Goal: Task Accomplishment & Management: Manage account settings

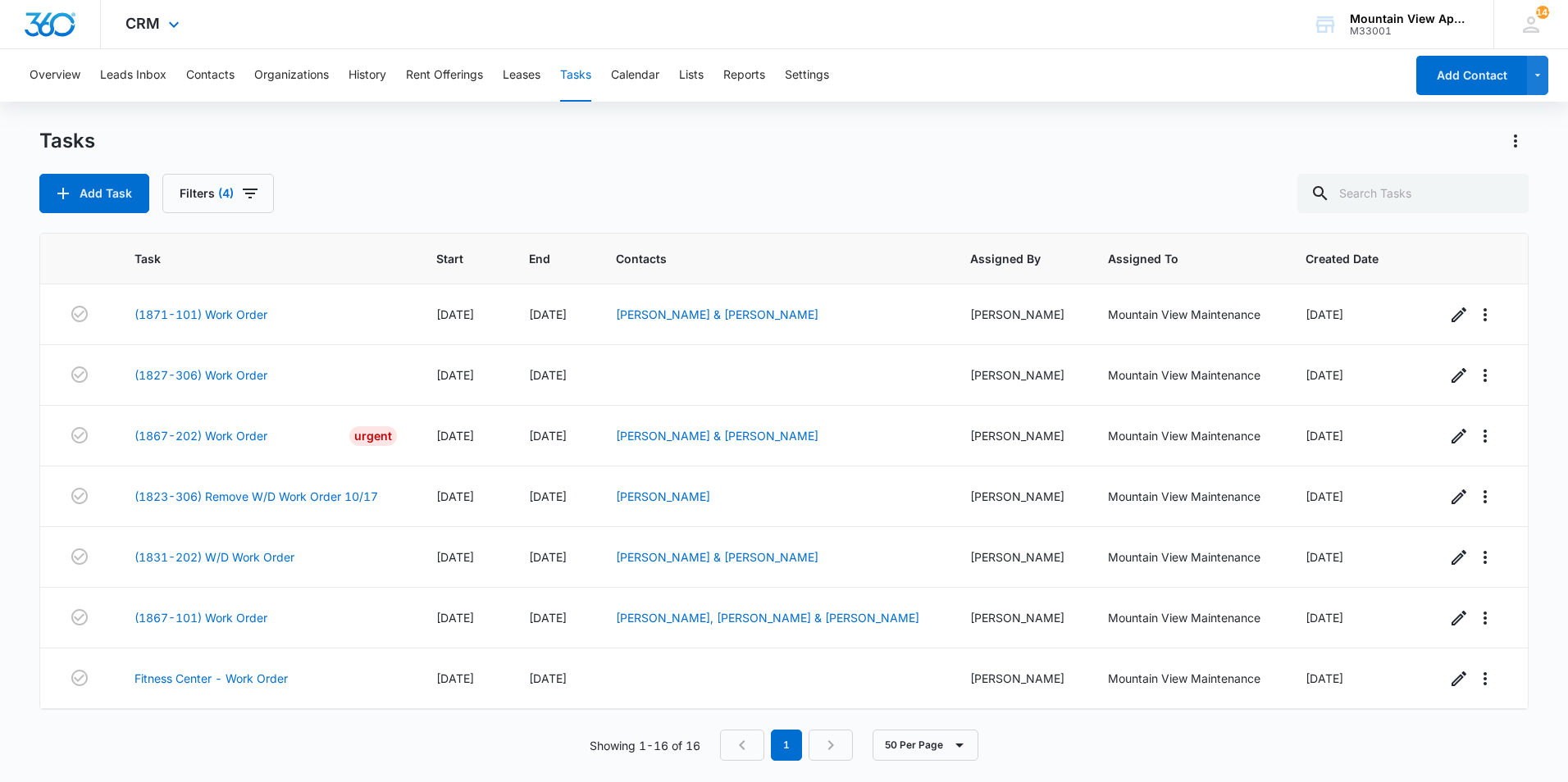
scroll to position [545, 0]
click at [489, 213] on div "Tasks Add Task Filters (4) Task Start End Contacts Assigned By Assigned To Crea…" at bounding box center [784, 453] width 1490 height 653
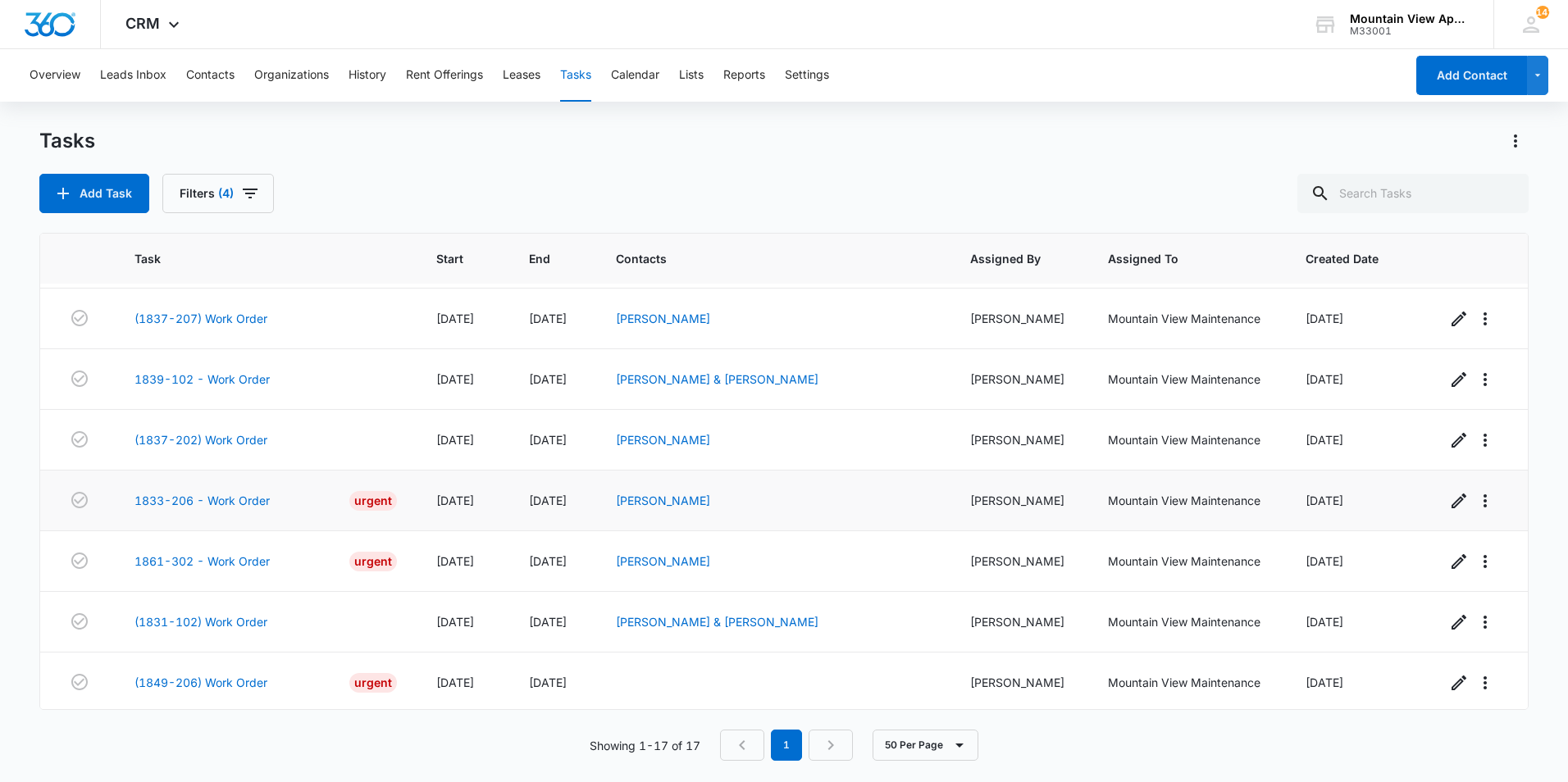
scroll to position [606, 0]
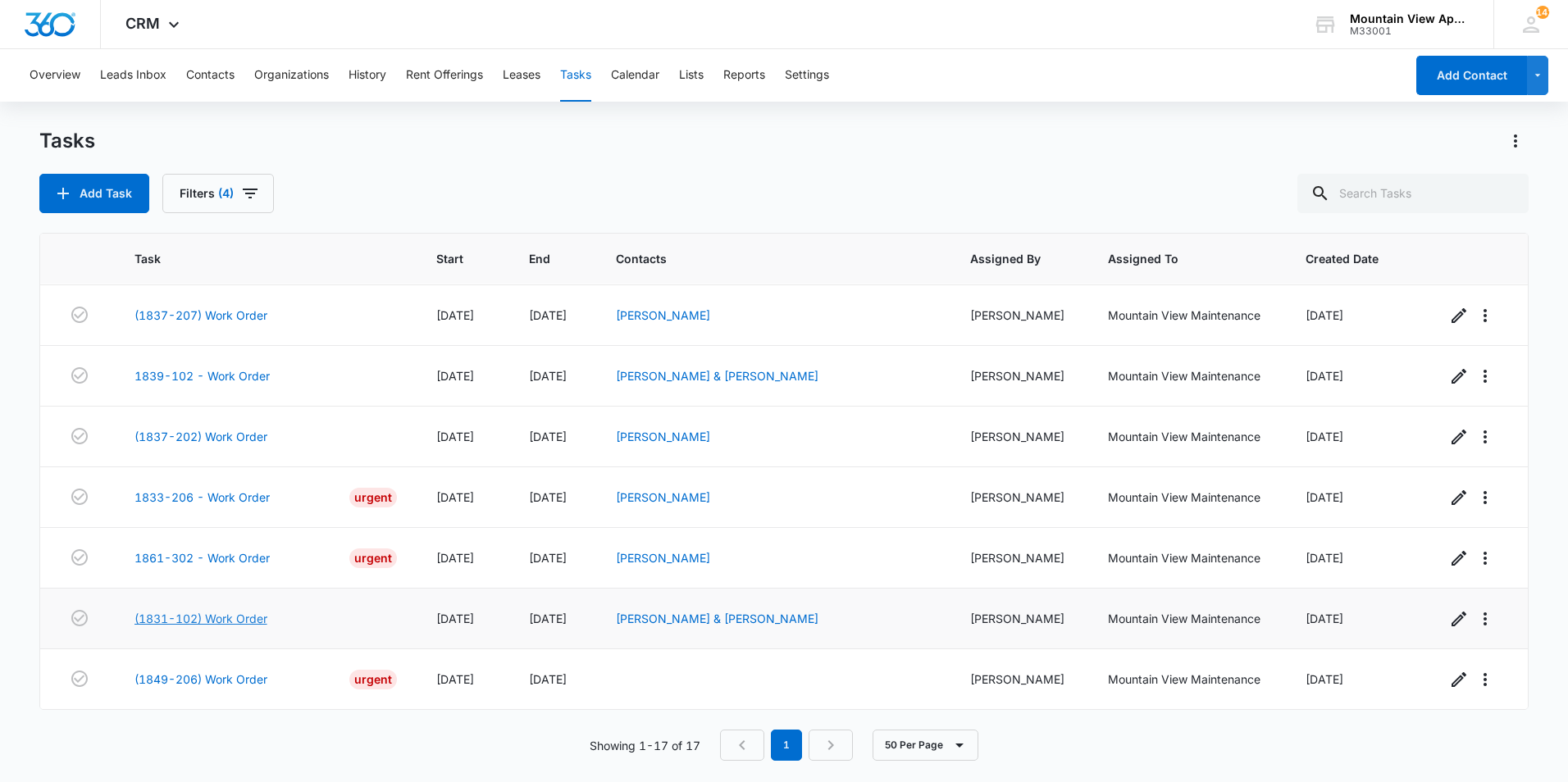
click at [253, 619] on link "(1831-102) Work Order" at bounding box center [200, 619] width 133 height 17
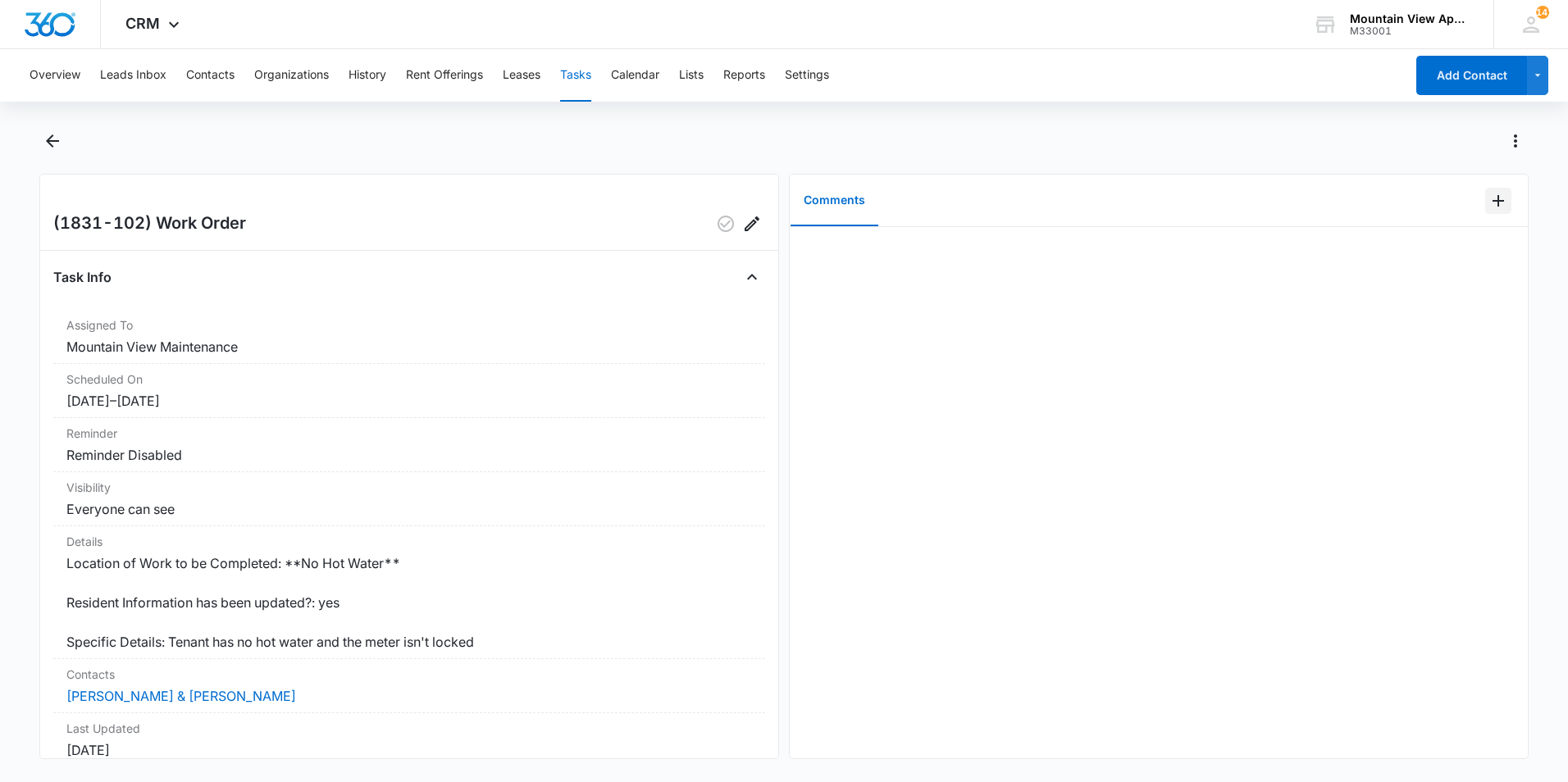
click at [1491, 209] on icon "Add Comment" at bounding box center [1498, 200] width 20 height 20
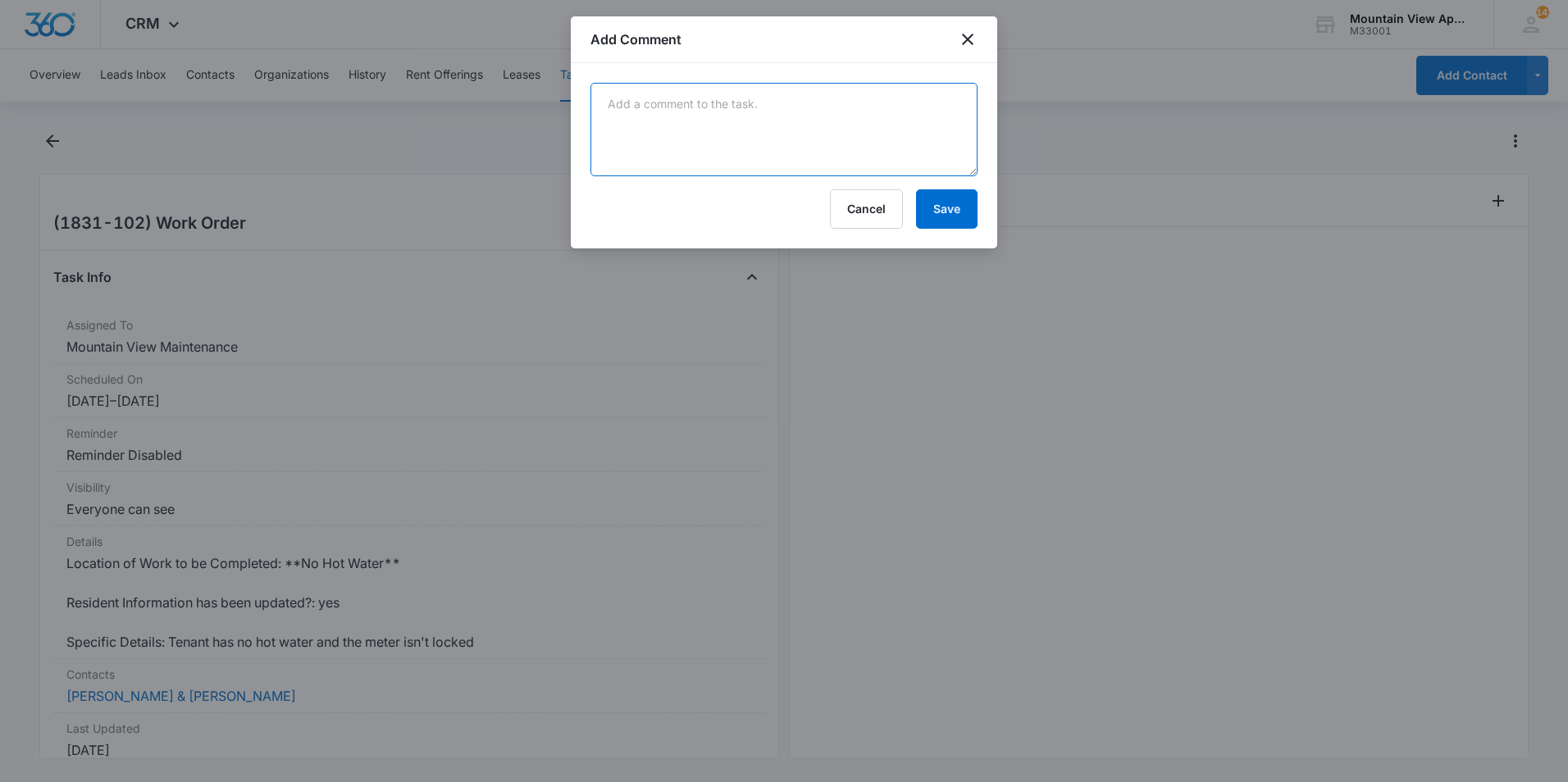
click at [871, 154] on textarea at bounding box center [784, 129] width 387 height 94
type textarea "GFCI outlet in utility room was tripped. Reset it and it's all good now. No sig…"
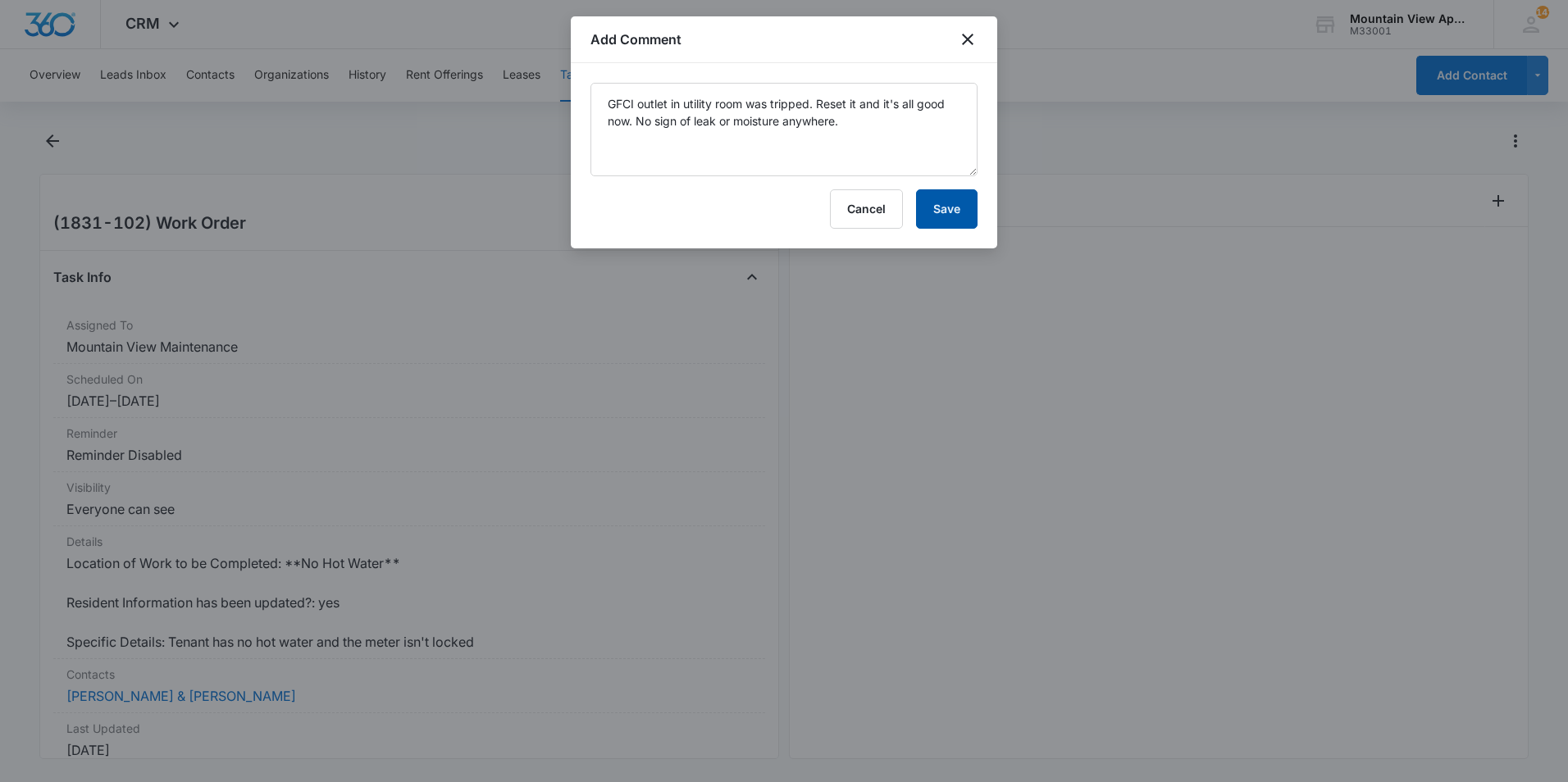
click at [940, 214] on button "Save" at bounding box center [946, 210] width 61 height 40
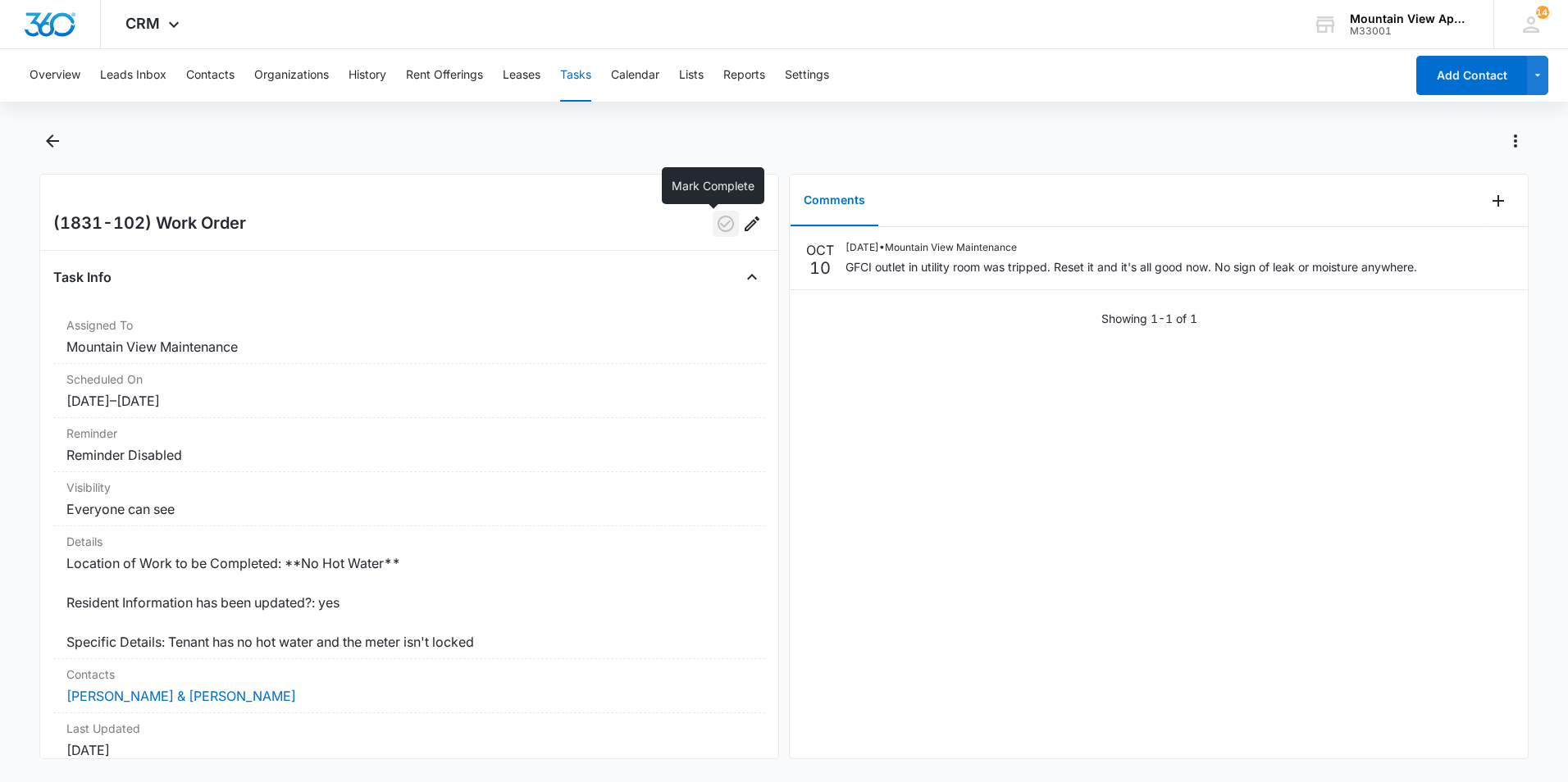
click at [718, 229] on icon "button" at bounding box center [725, 223] width 16 height 16
click at [53, 141] on icon "Back" at bounding box center [53, 141] width 13 height 13
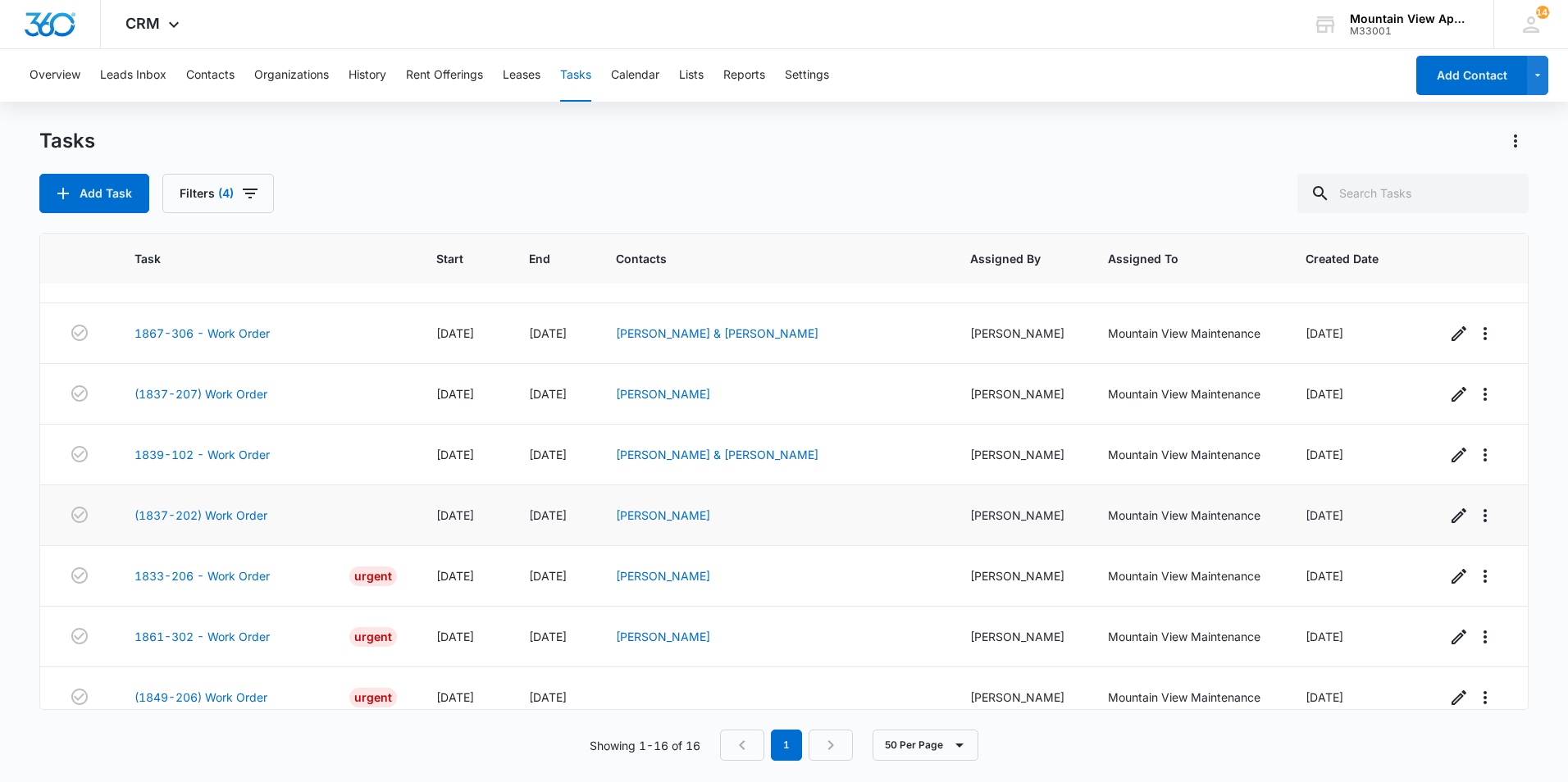
scroll to position [545, 0]
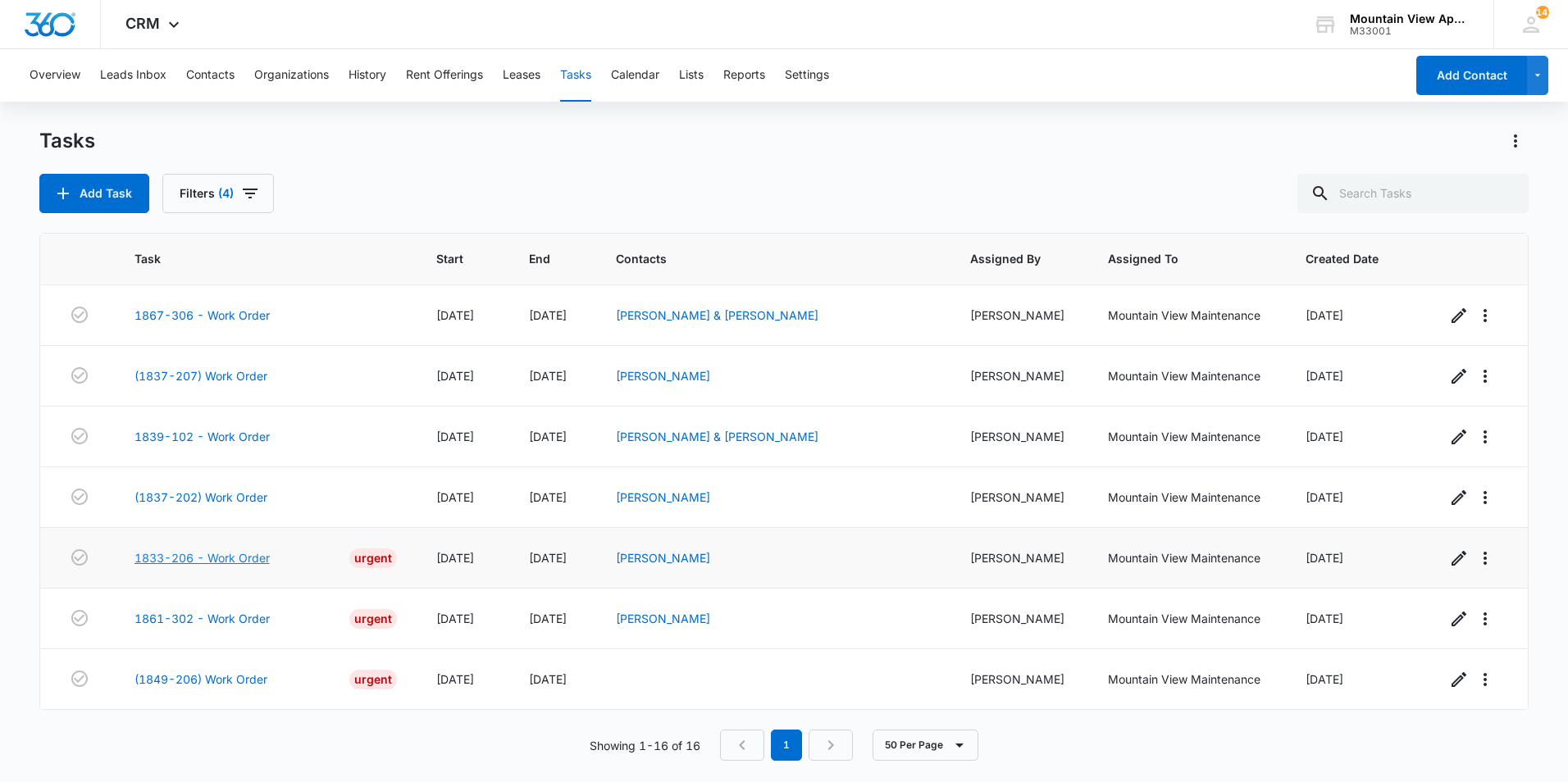
click at [246, 555] on link "1833-206 - Work Order" at bounding box center [201, 558] width 135 height 17
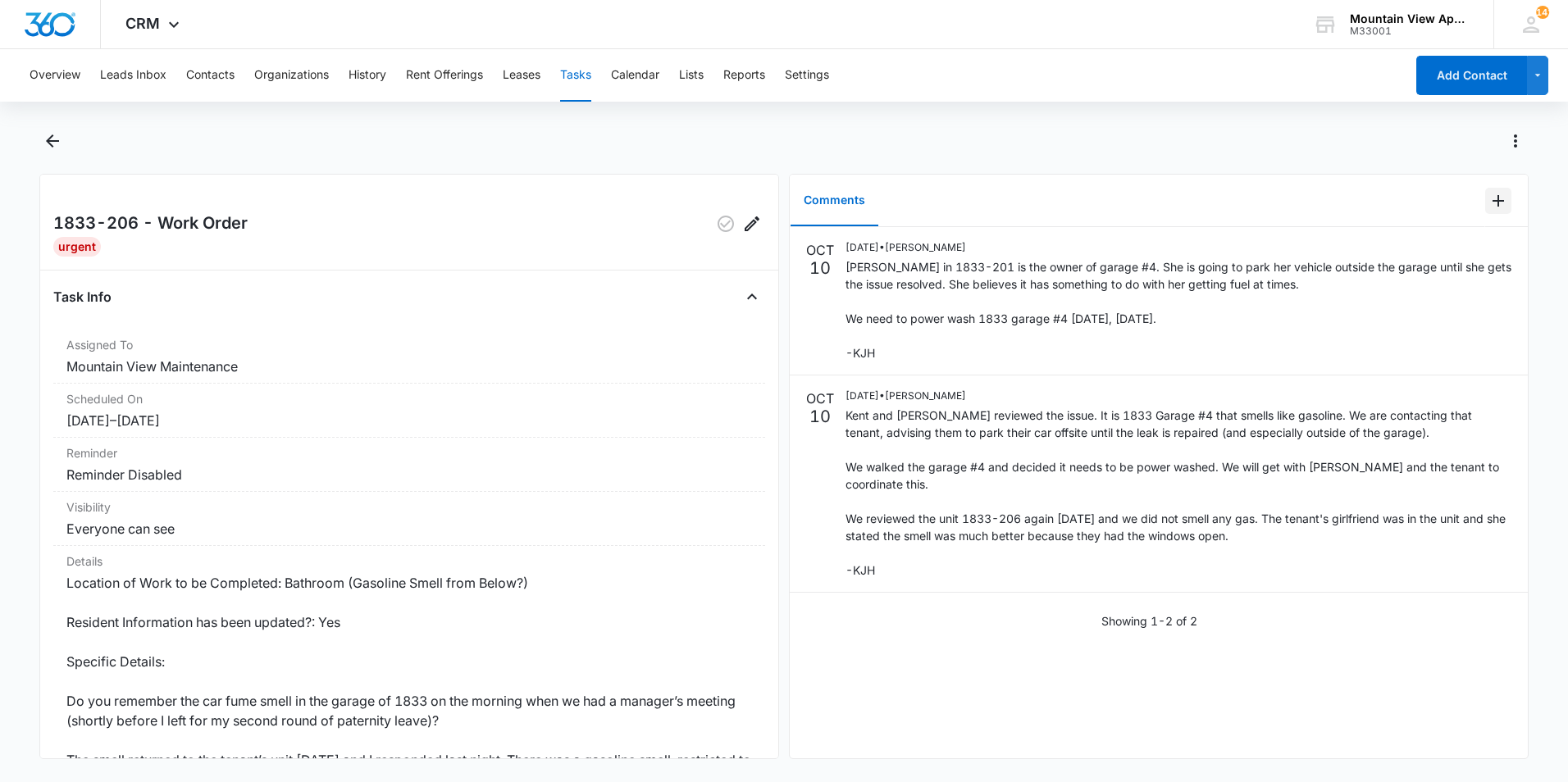
click at [1489, 205] on icon "Add Comment" at bounding box center [1498, 200] width 20 height 20
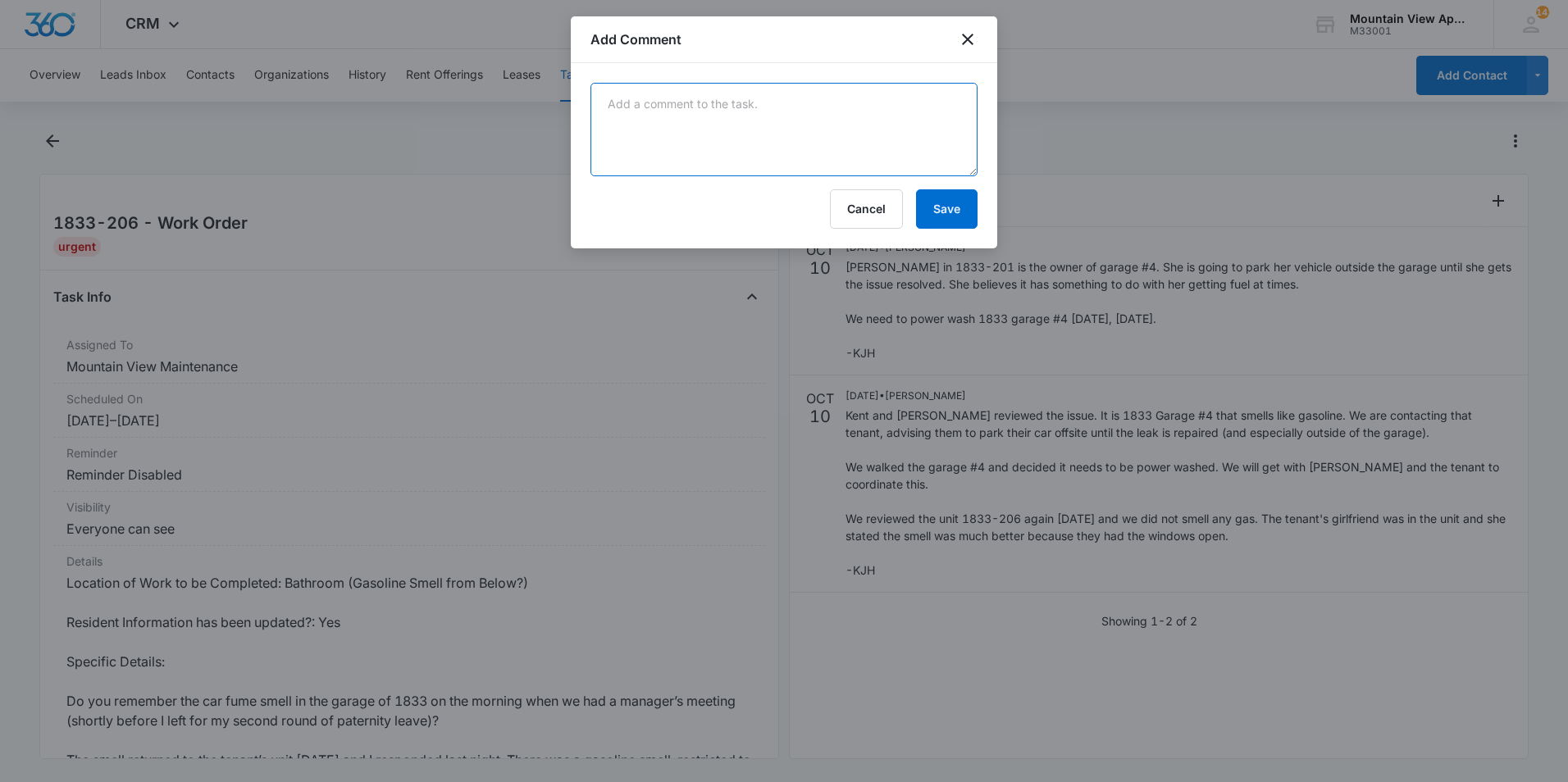
click at [870, 127] on textarea at bounding box center [784, 129] width 387 height 94
type textarea "Garage has been power washed. No further action needed."
click at [944, 211] on button "Save" at bounding box center [946, 210] width 61 height 40
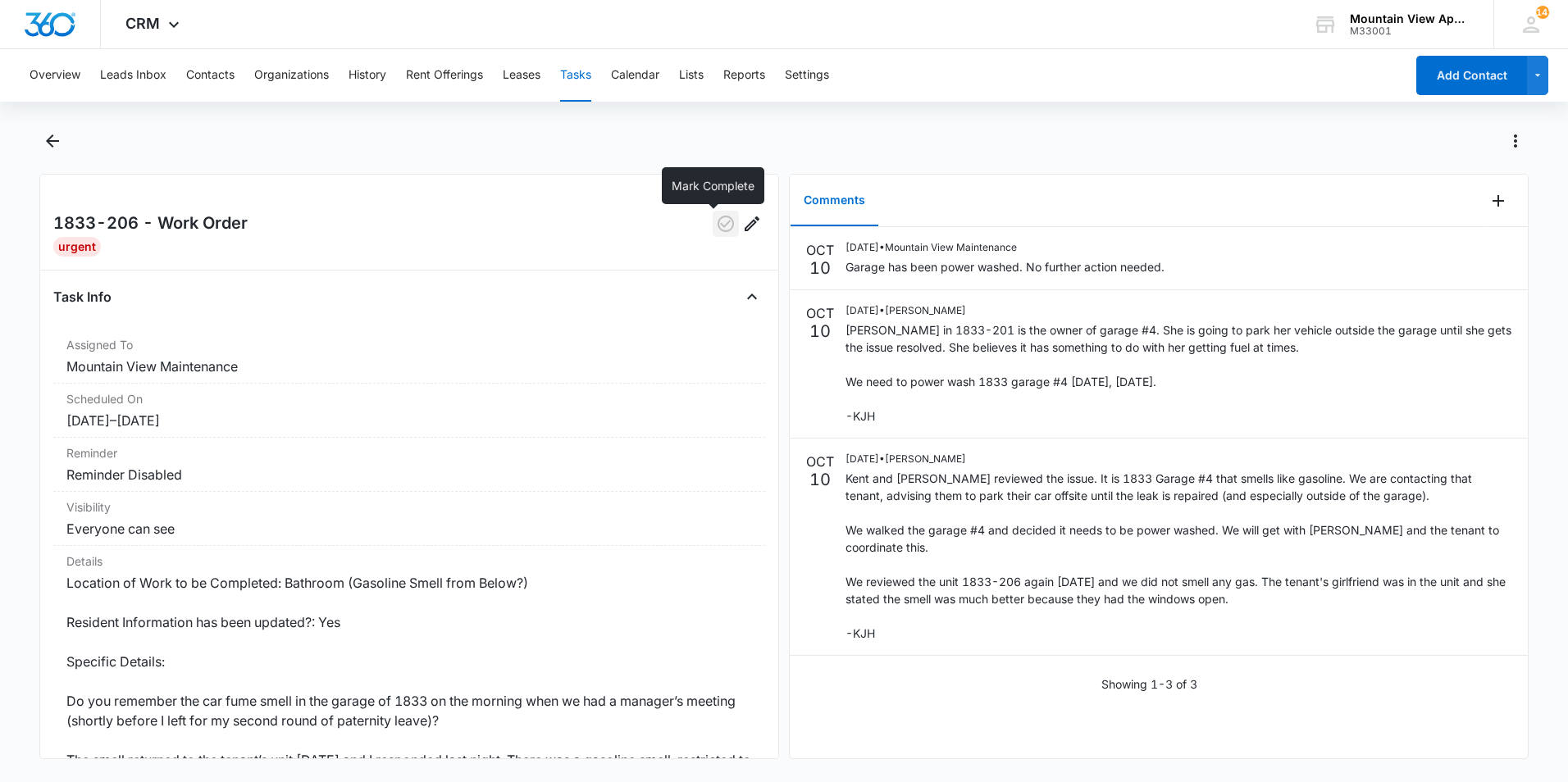
click at [716, 227] on icon "button" at bounding box center [725, 224] width 20 height 20
click at [45, 142] on icon "Back" at bounding box center [52, 141] width 20 height 20
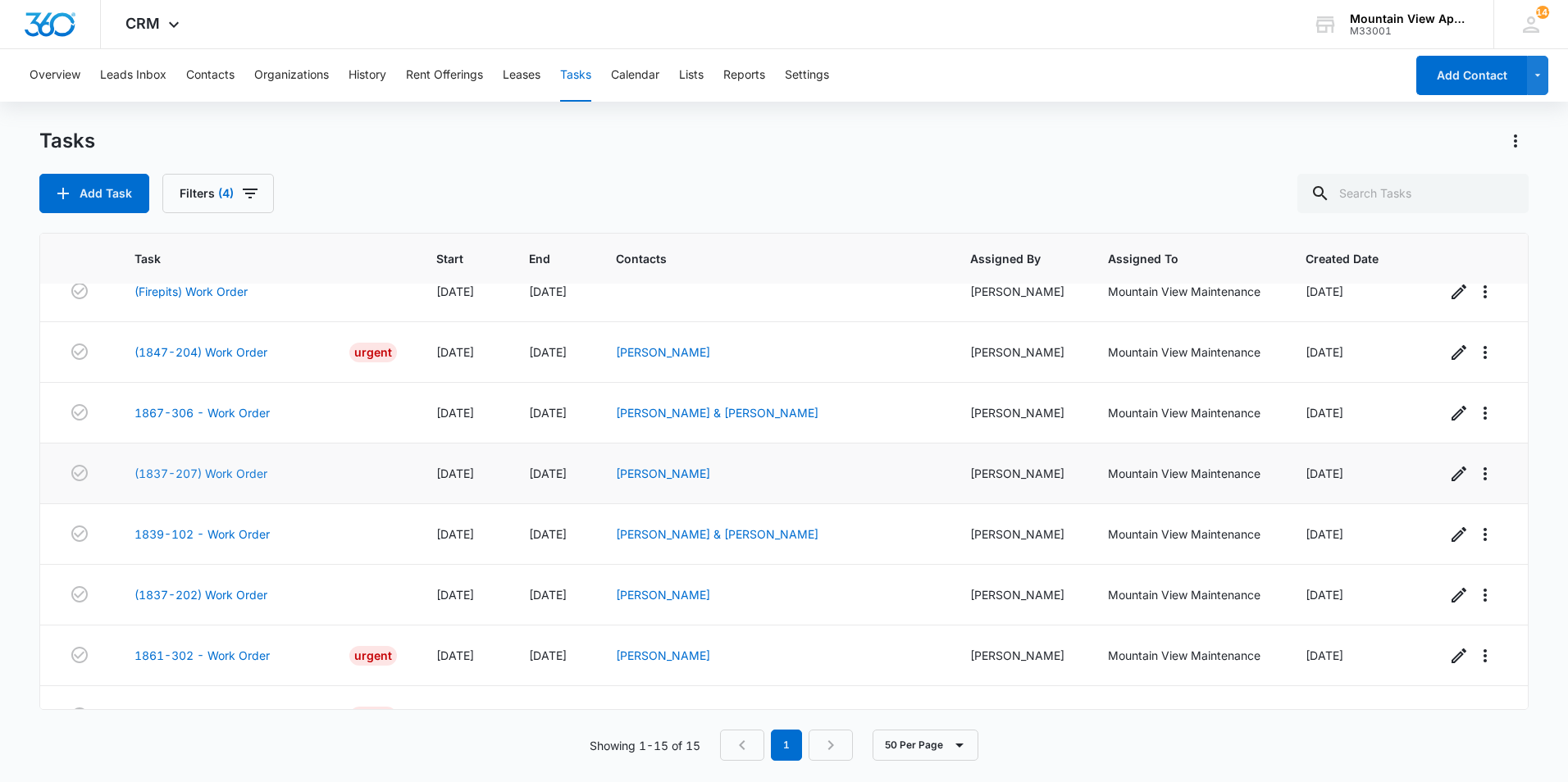
scroll to position [484, 0]
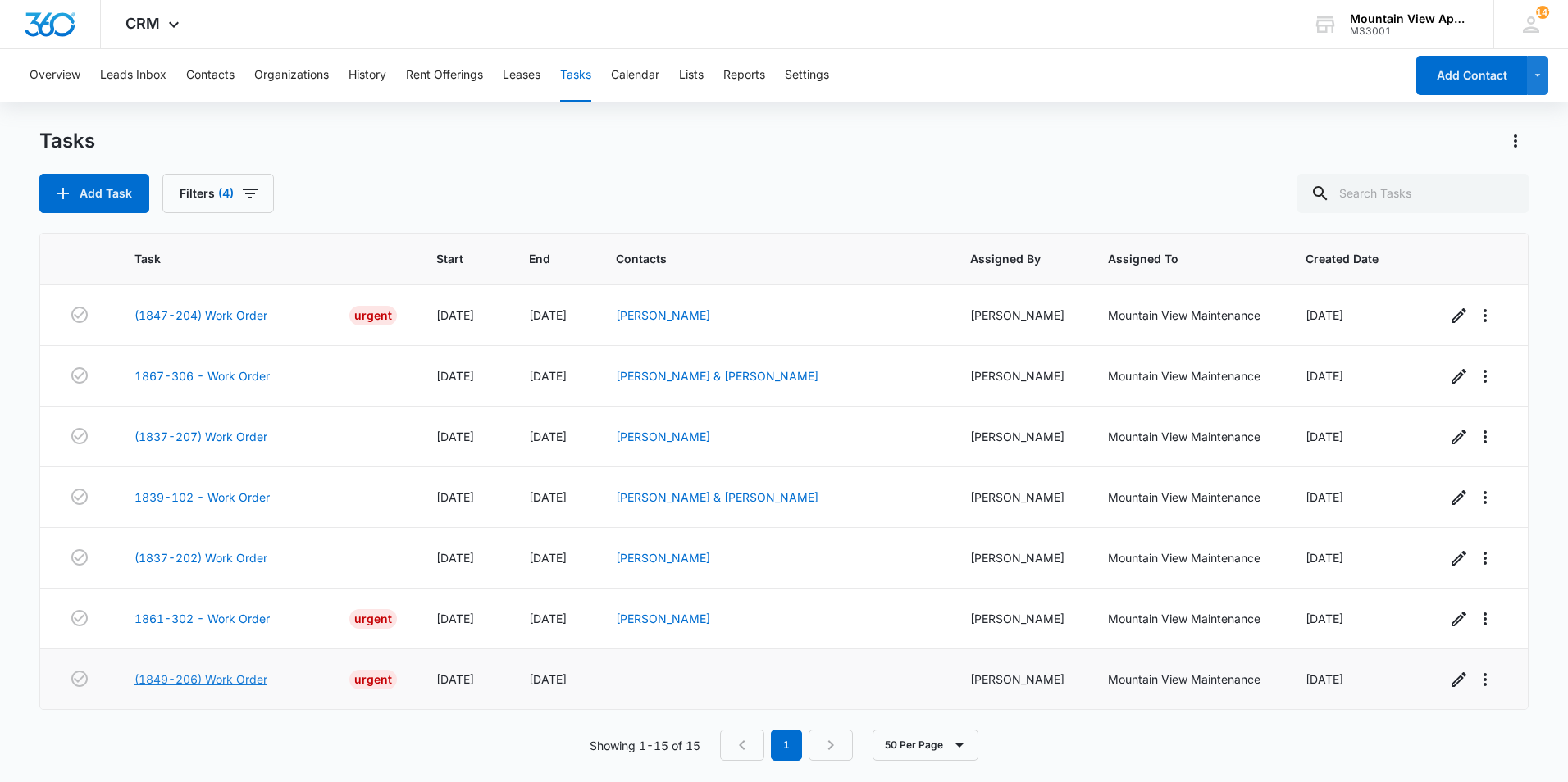
click at [211, 676] on link "(1849-206) Work Order" at bounding box center [200, 679] width 133 height 17
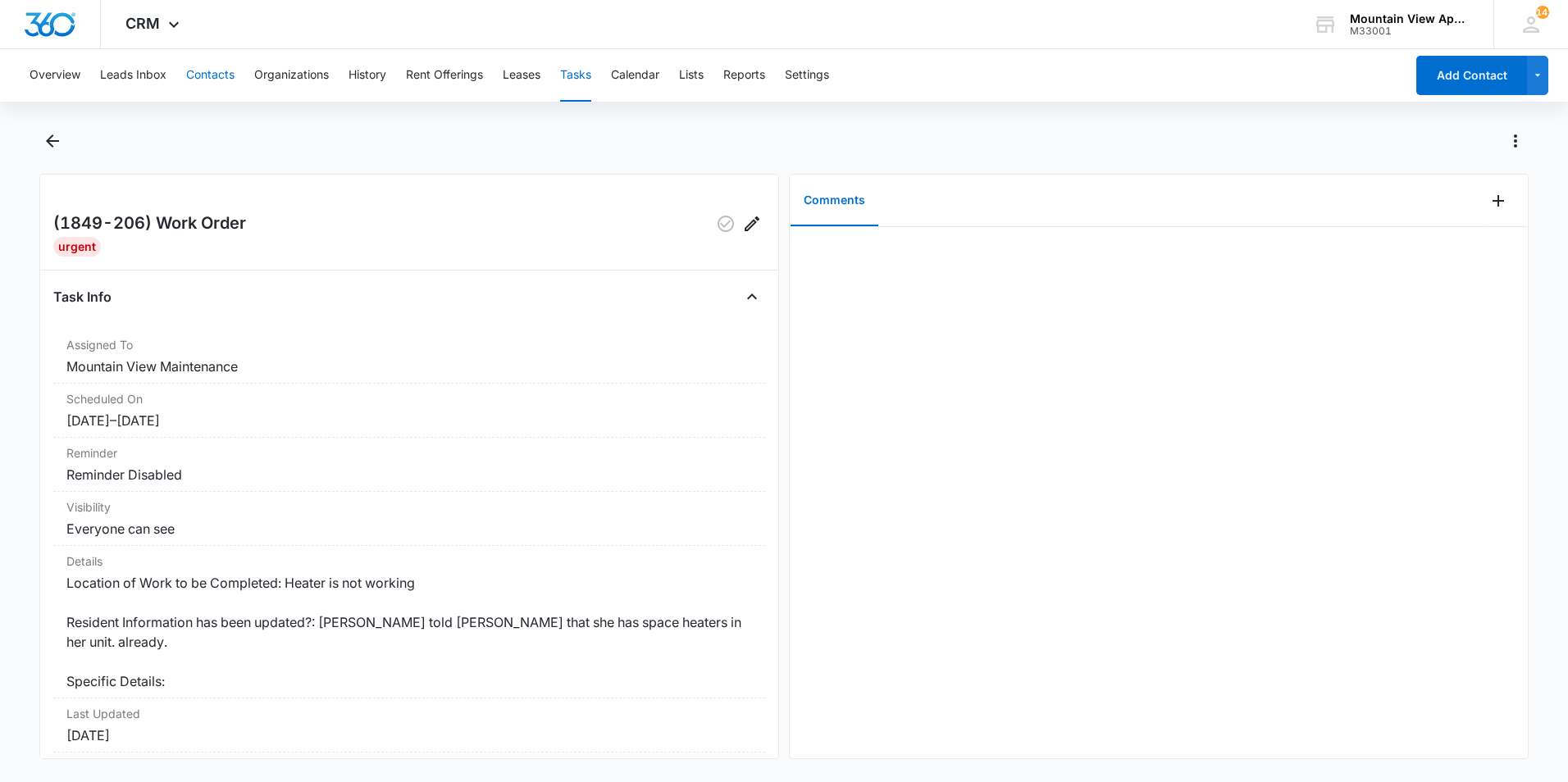
click at [209, 77] on button "Contacts" at bounding box center [210, 76] width 48 height 53
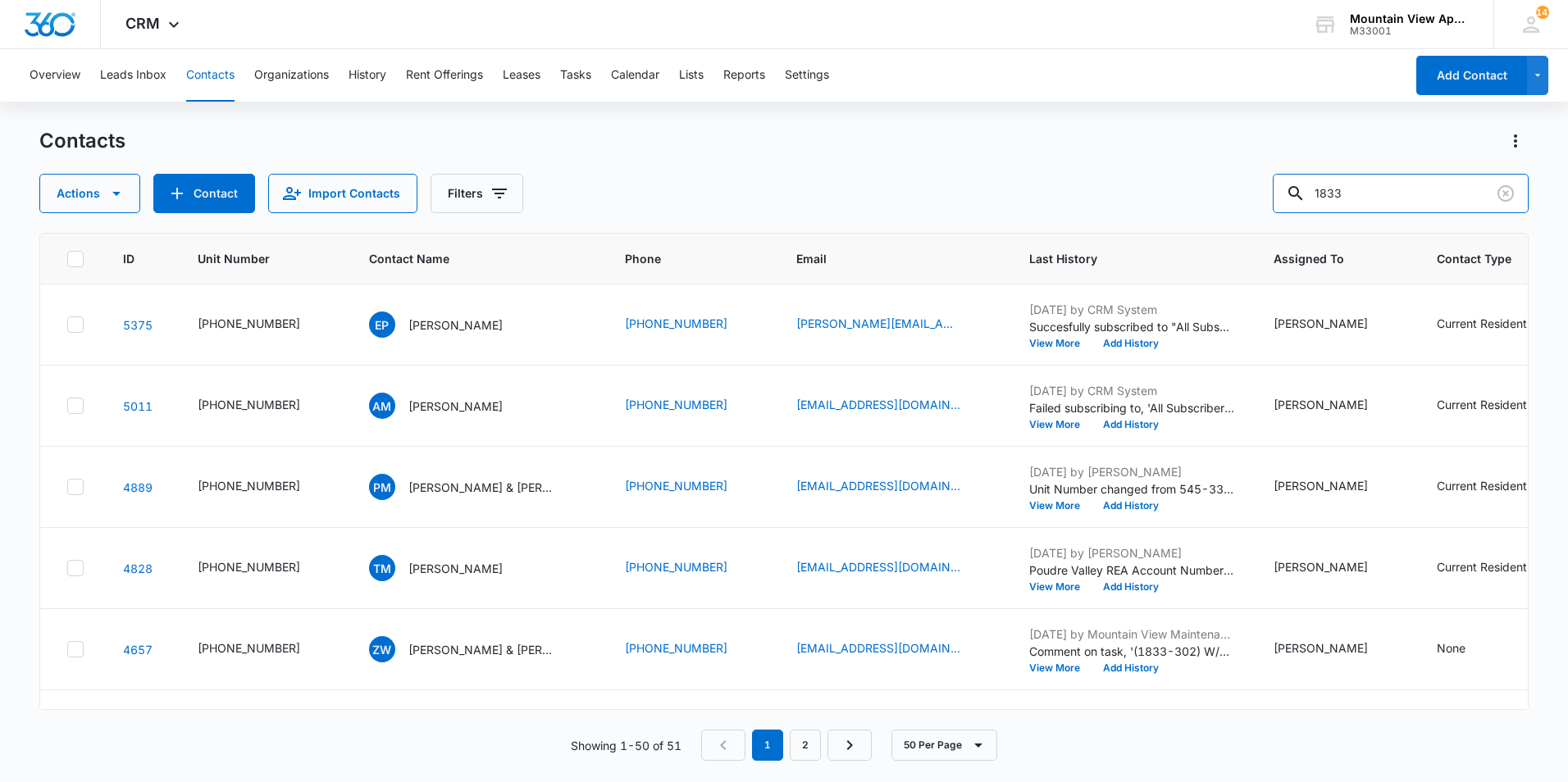
drag, startPoint x: 1362, startPoint y: 202, endPoint x: 1287, endPoint y: 207, distance: 75.2
click at [1287, 207] on div "Actions Contact Import Contacts Filters 1833" at bounding box center [784, 194] width 1490 height 40
type input "1849"
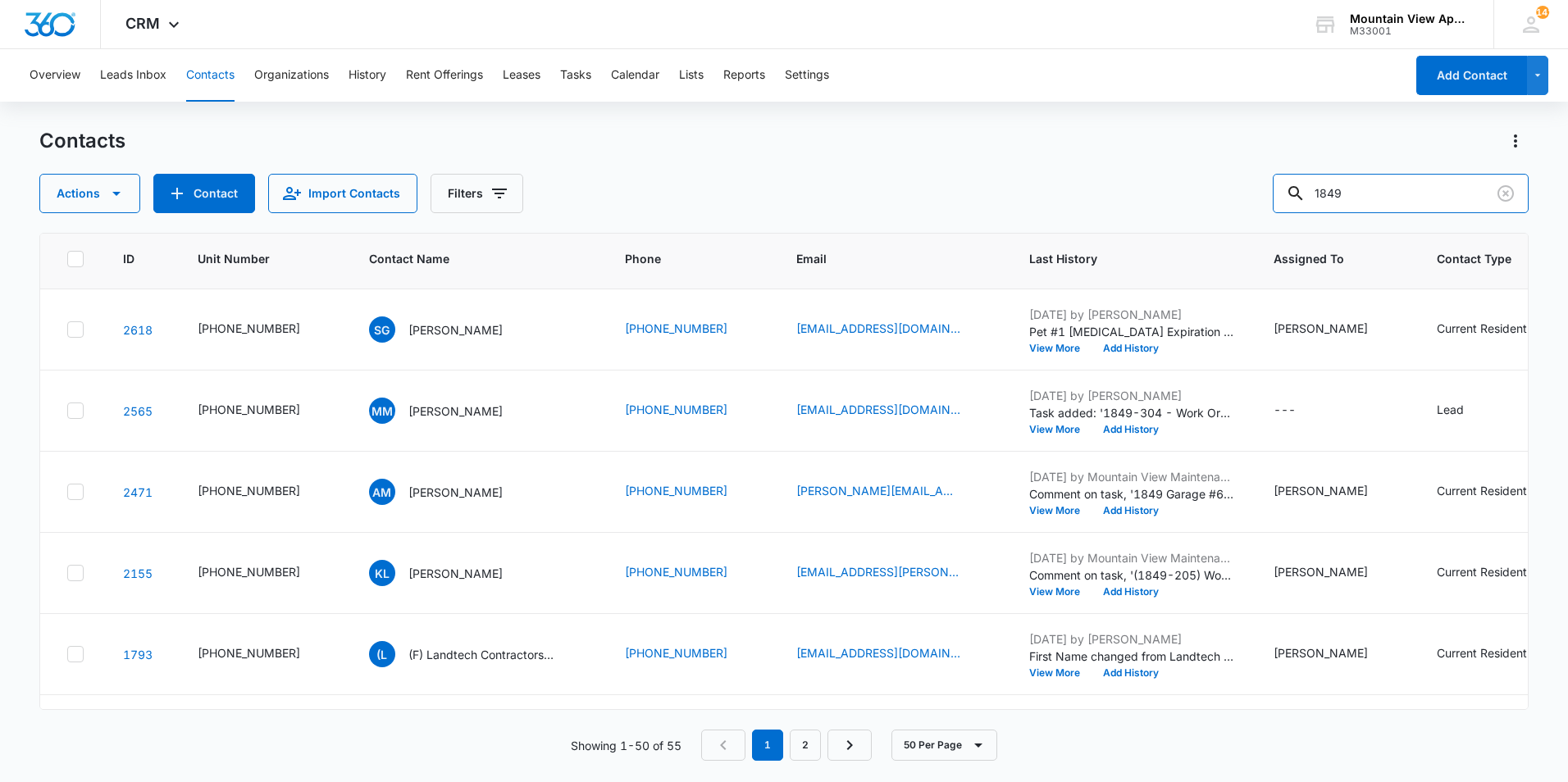
scroll to position [902, 0]
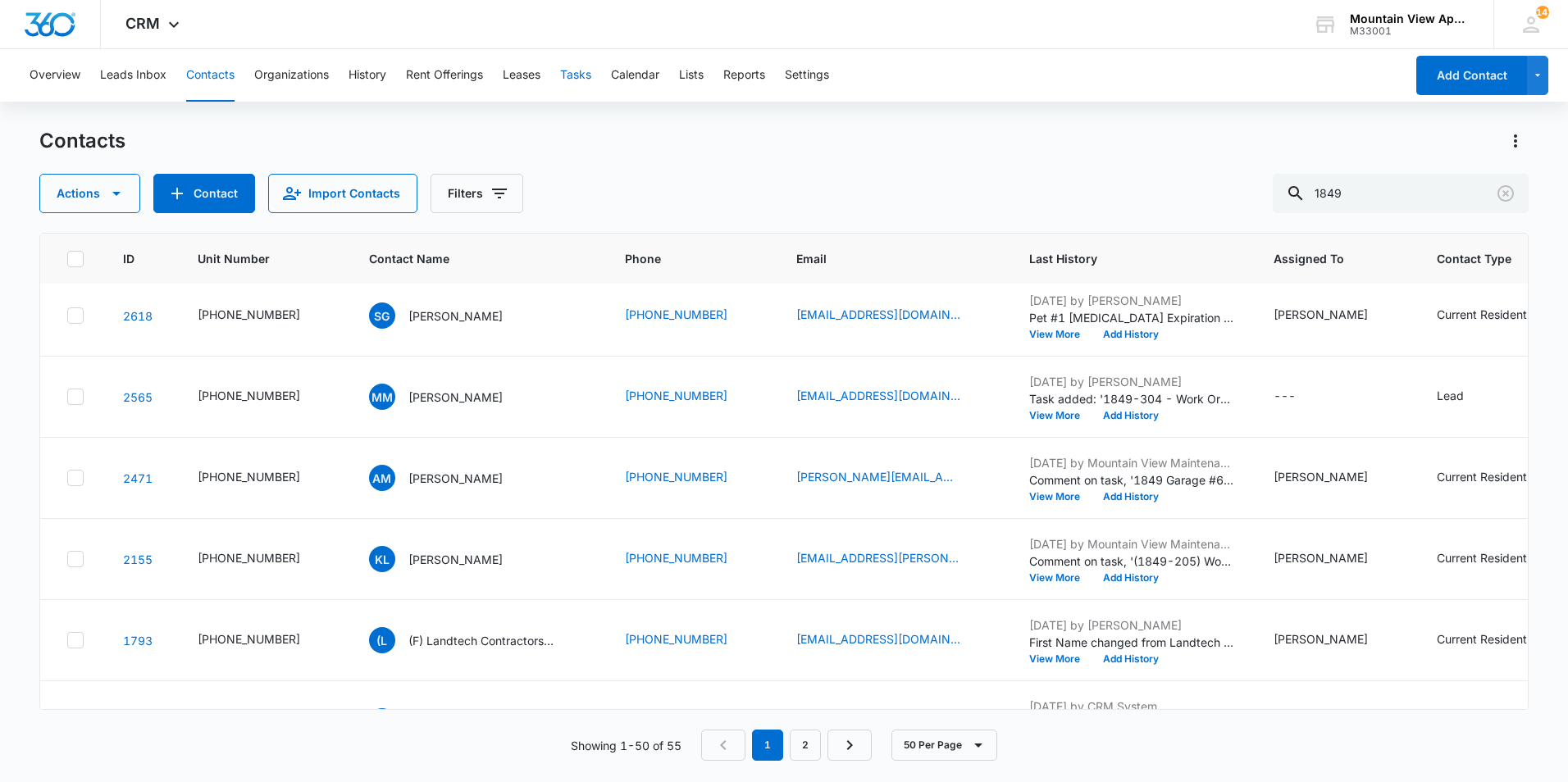
click at [583, 76] on button "Tasks" at bounding box center [575, 76] width 31 height 53
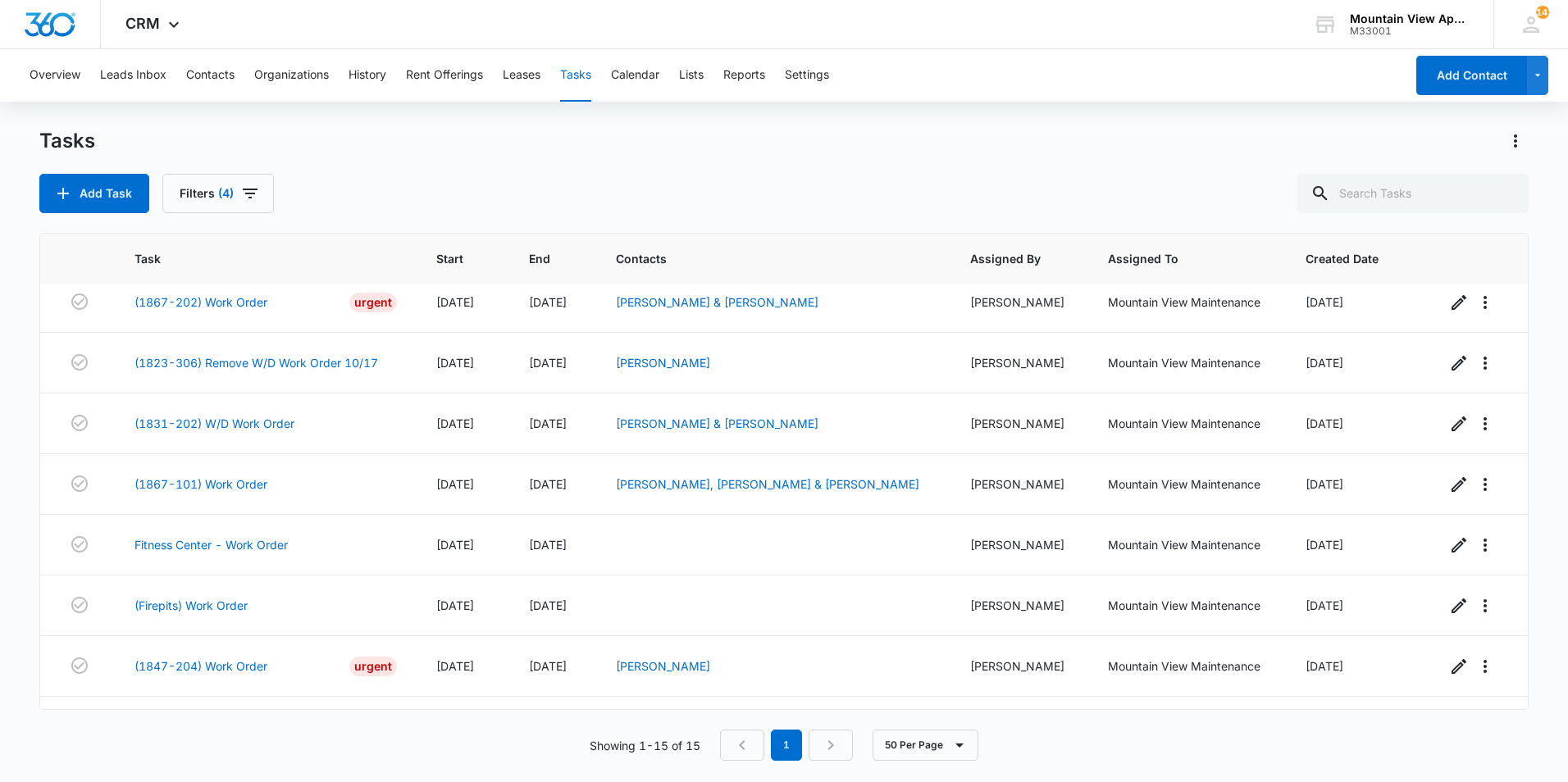
scroll to position [484, 0]
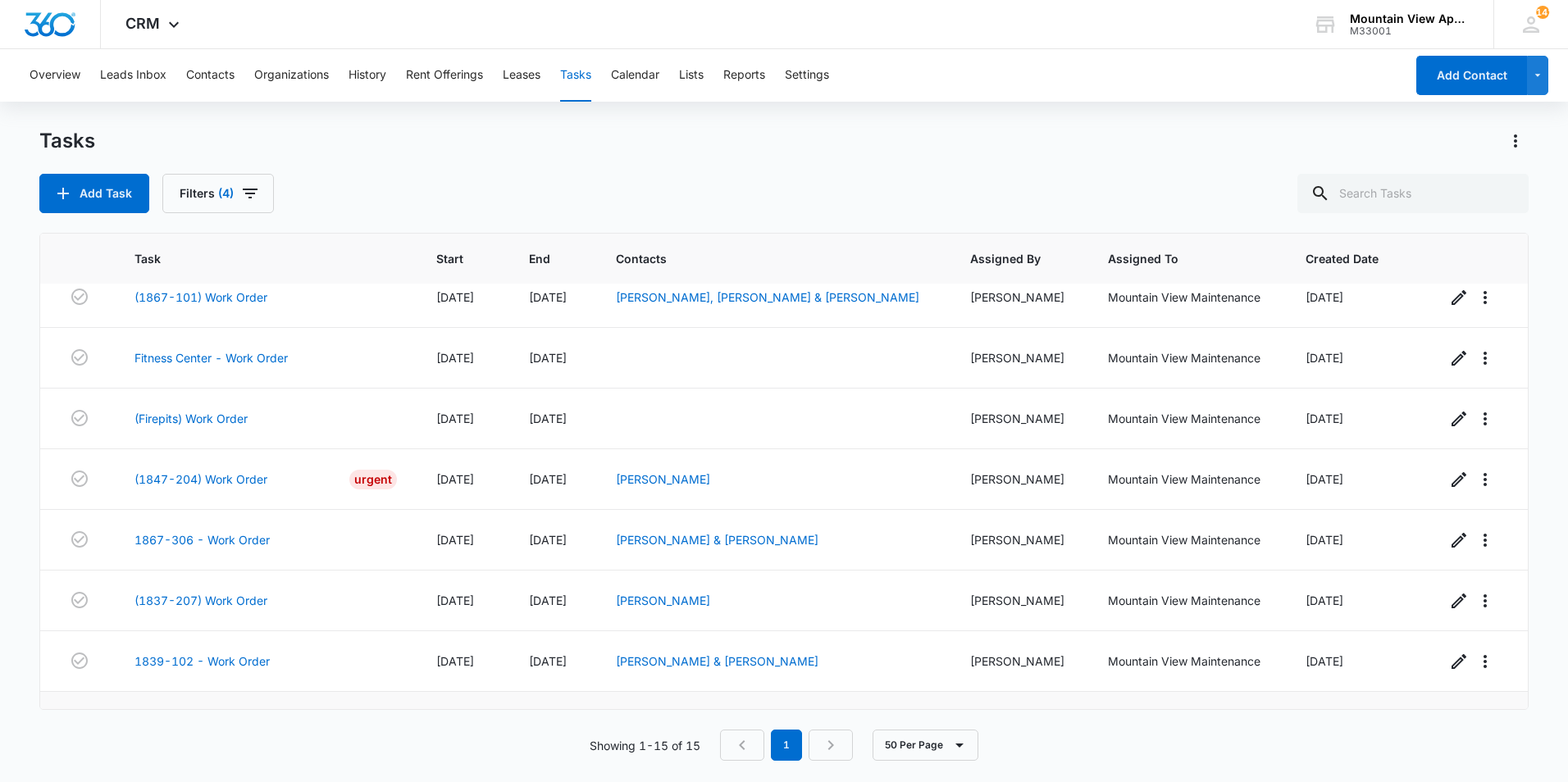
scroll to position [484, 0]
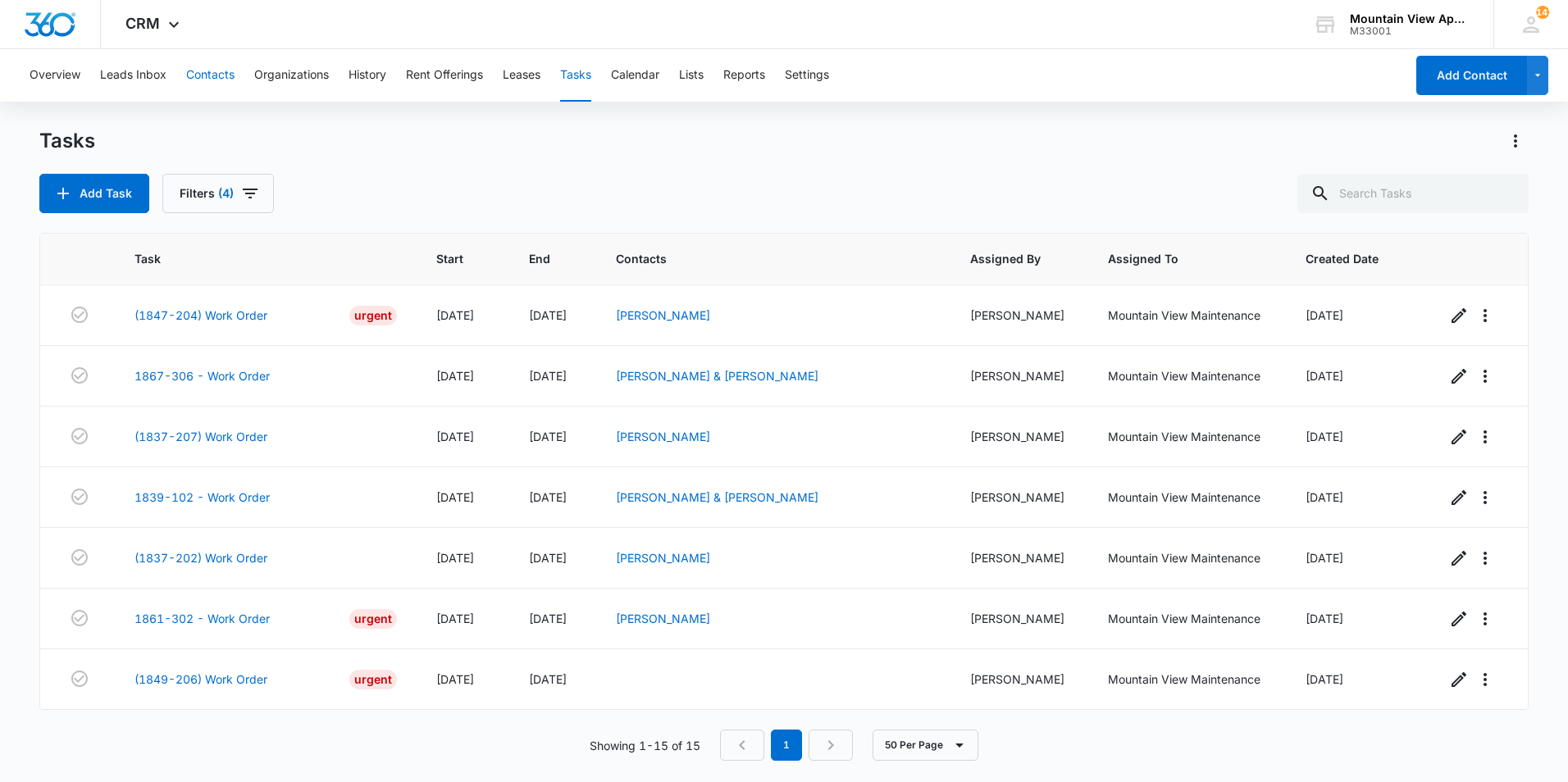
click at [212, 75] on button "Contacts" at bounding box center [210, 76] width 48 height 53
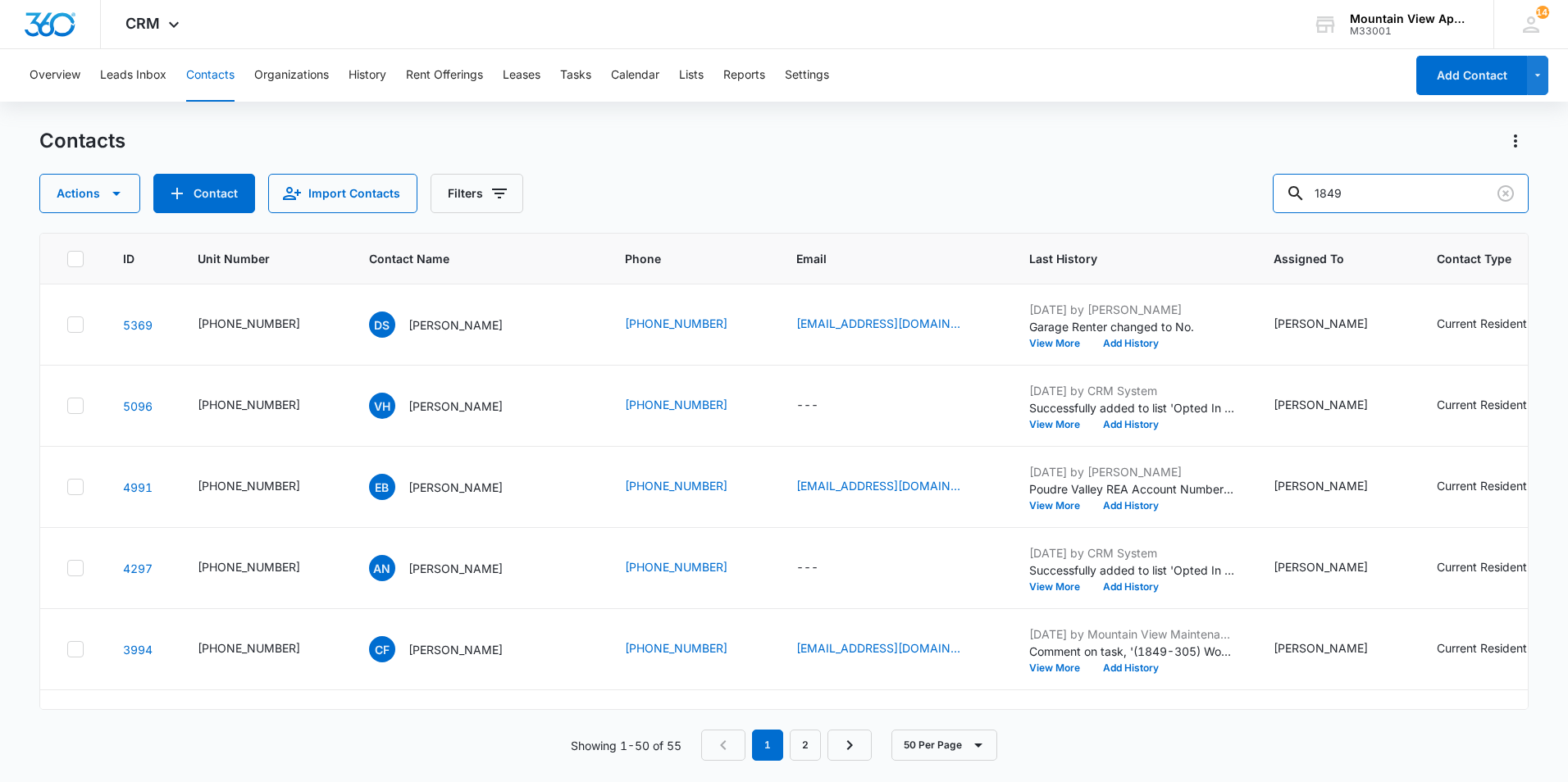
drag, startPoint x: 1368, startPoint y: 196, endPoint x: 1285, endPoint y: 210, distance: 84.2
click at [1285, 210] on div "Actions Contact Import Contacts Filters 1849" at bounding box center [784, 194] width 1490 height 40
type input "1827"
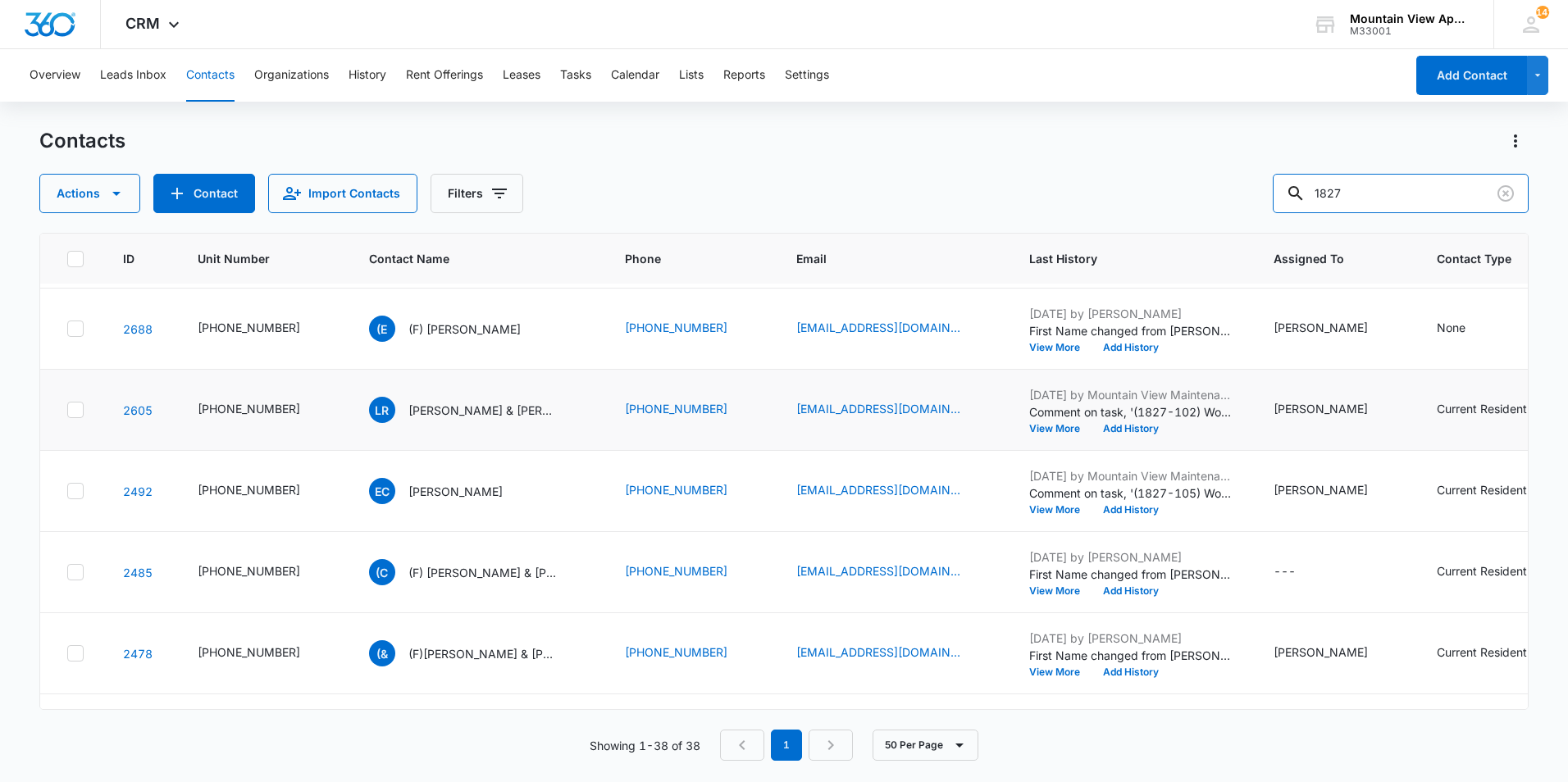
scroll to position [1394, 0]
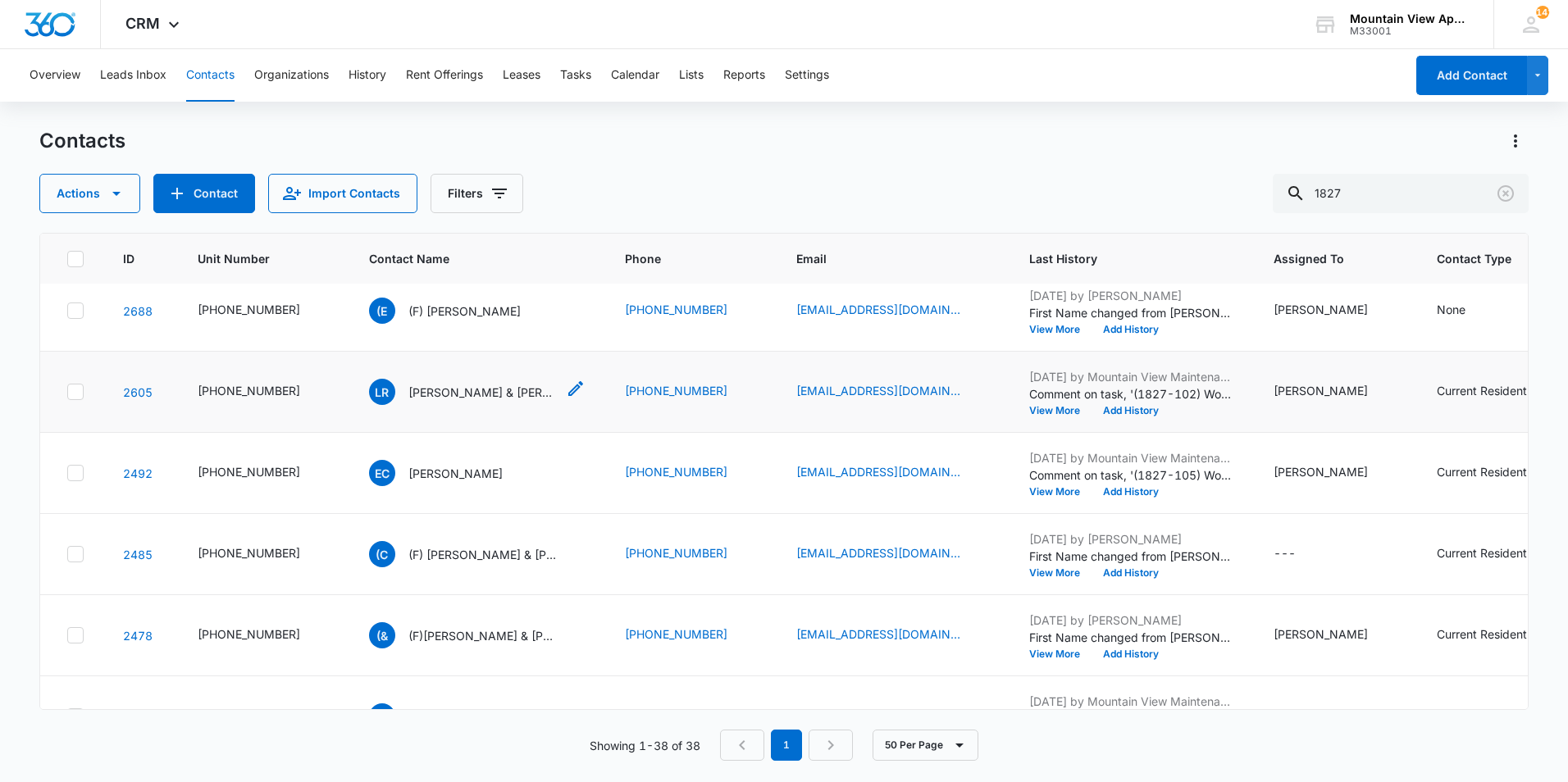
click at [471, 393] on p "[PERSON_NAME] & [PERSON_NAME]" at bounding box center [482, 392] width 147 height 17
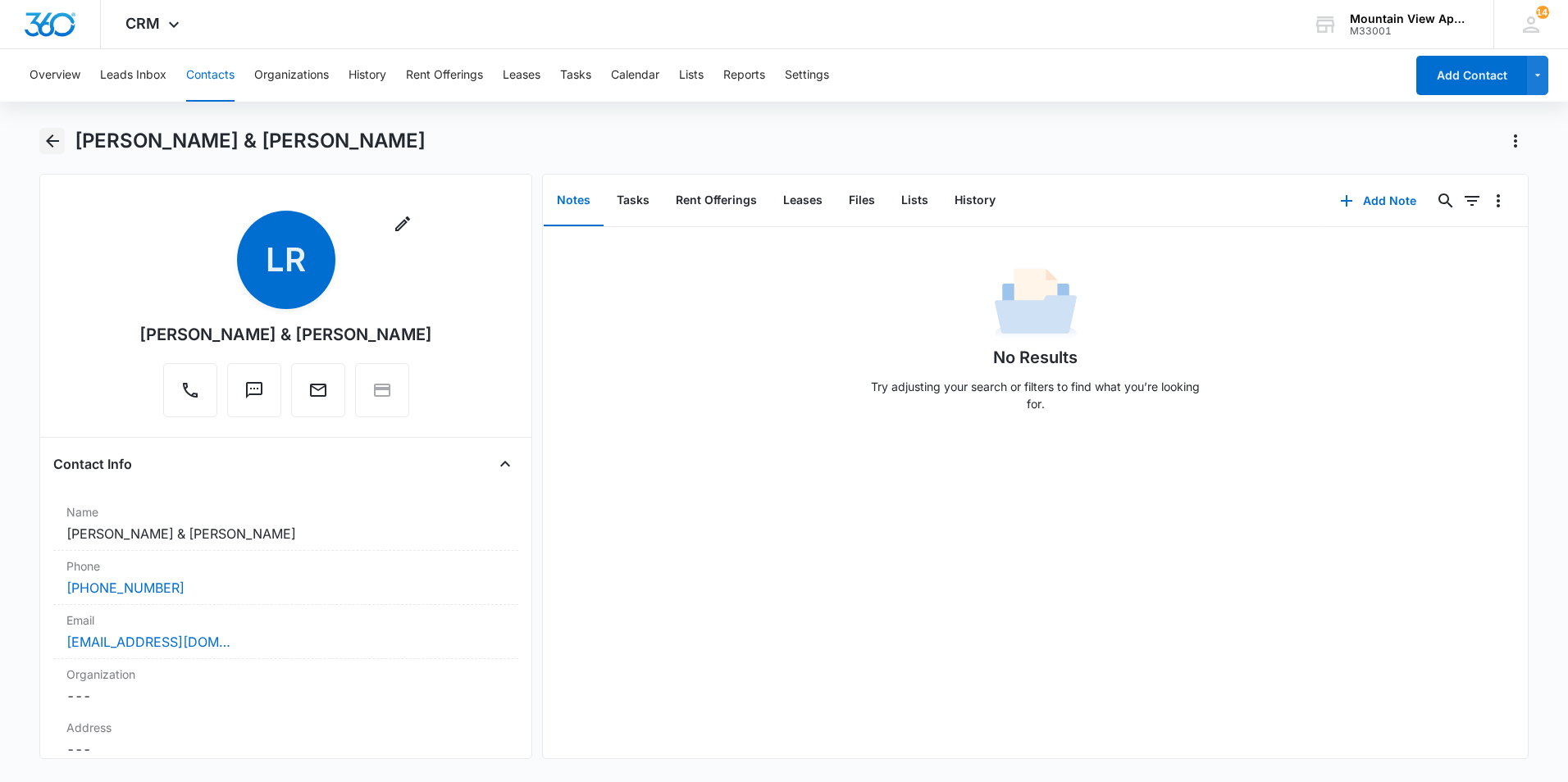
click at [47, 146] on icon "Back" at bounding box center [52, 141] width 20 height 20
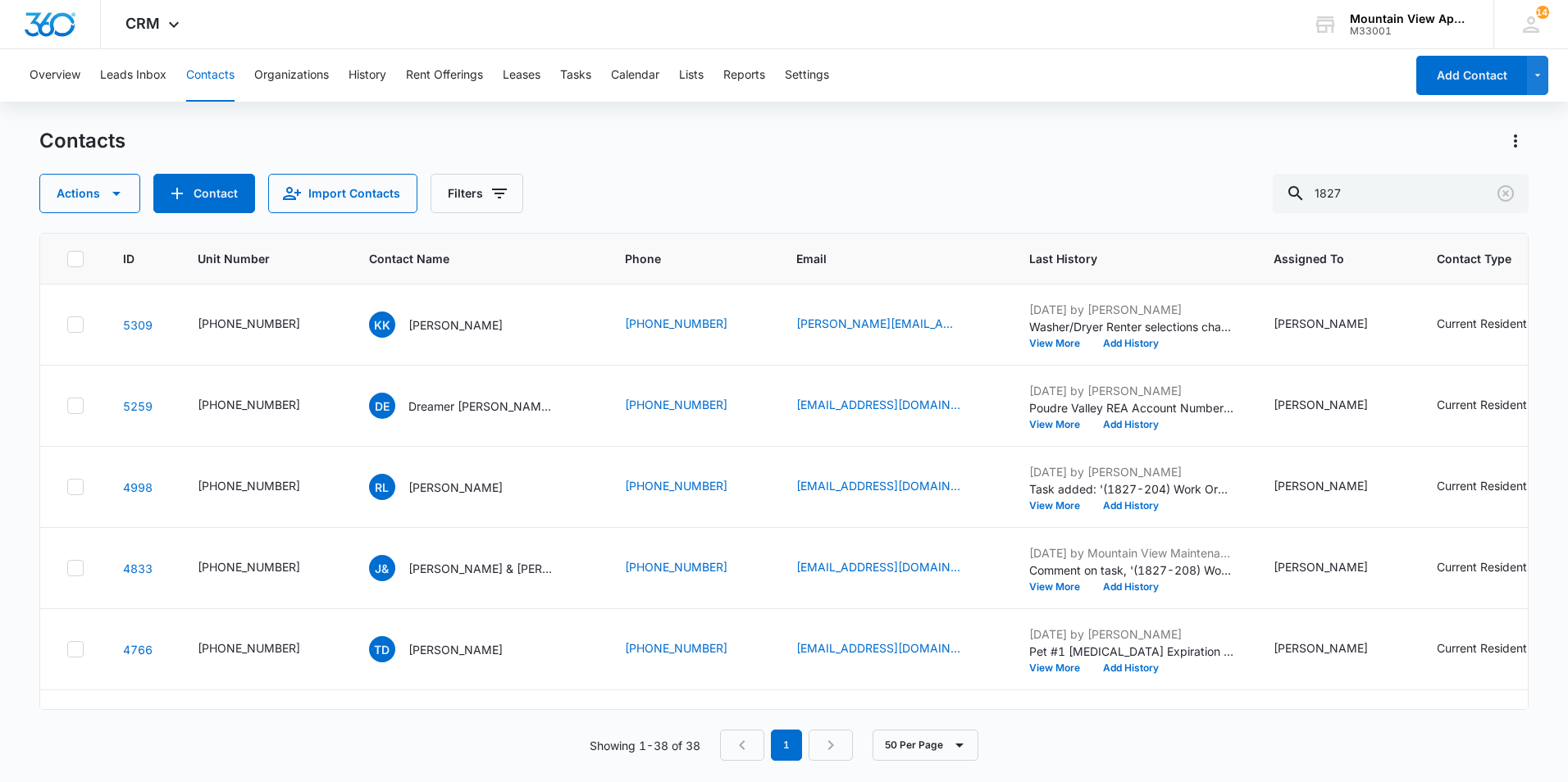
scroll to position [1394, 0]
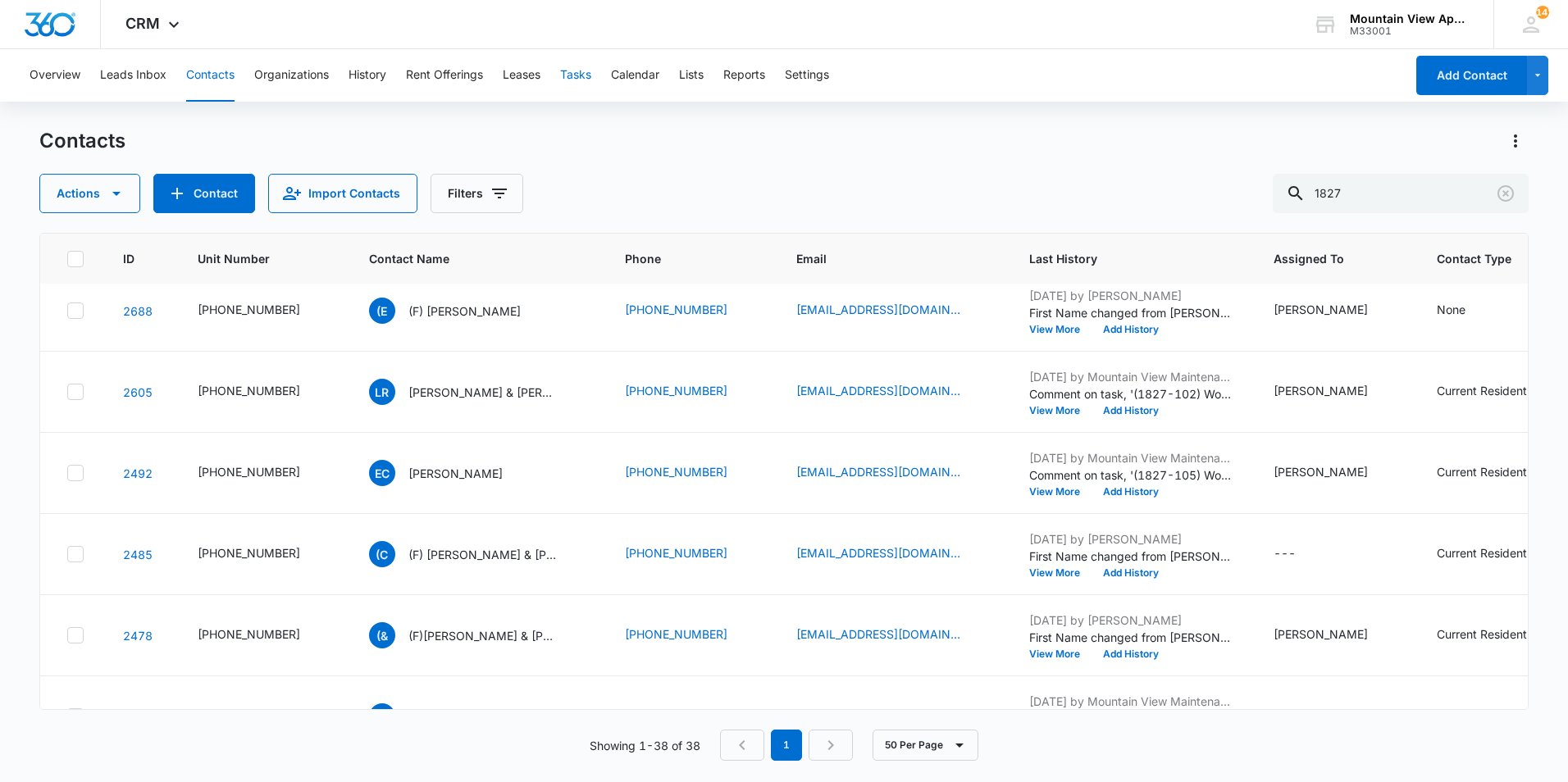
click at [581, 77] on button "Tasks" at bounding box center [575, 76] width 31 height 53
